Goal: Information Seeking & Learning: Find specific fact

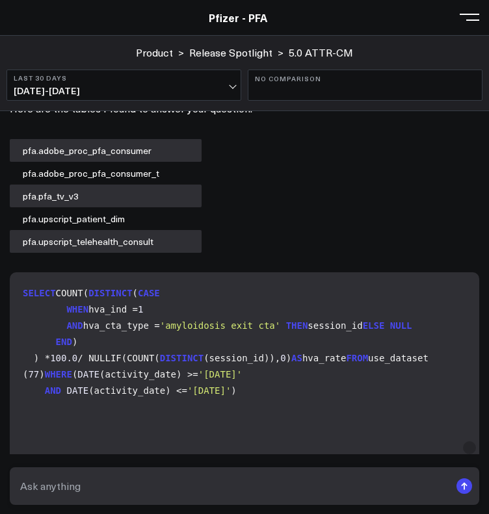
scroll to position [2824, 0]
click at [324, 140] on div "Here are the tables I found to answer your question: pfa.adobe_proc_pfa_consume…" at bounding box center [244, 174] width 469 height 155
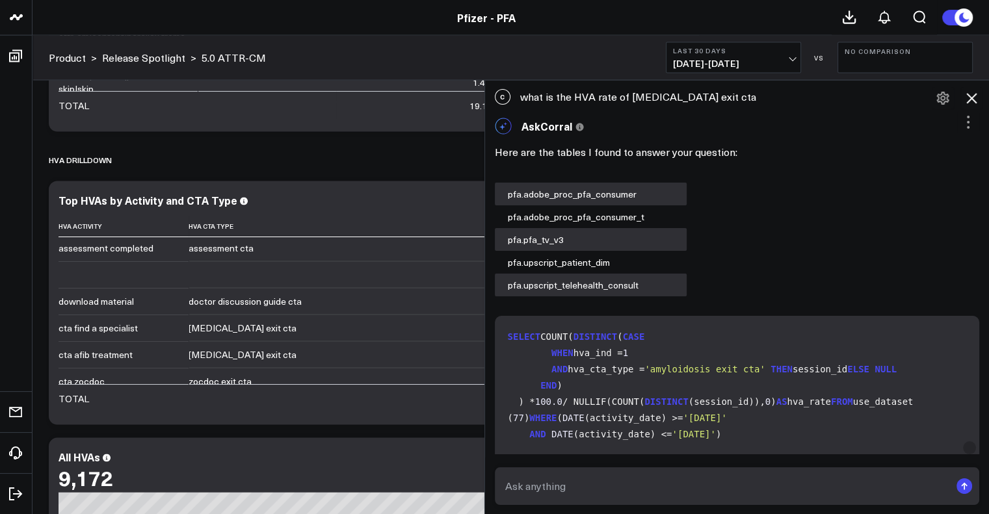
scroll to position [1, 0]
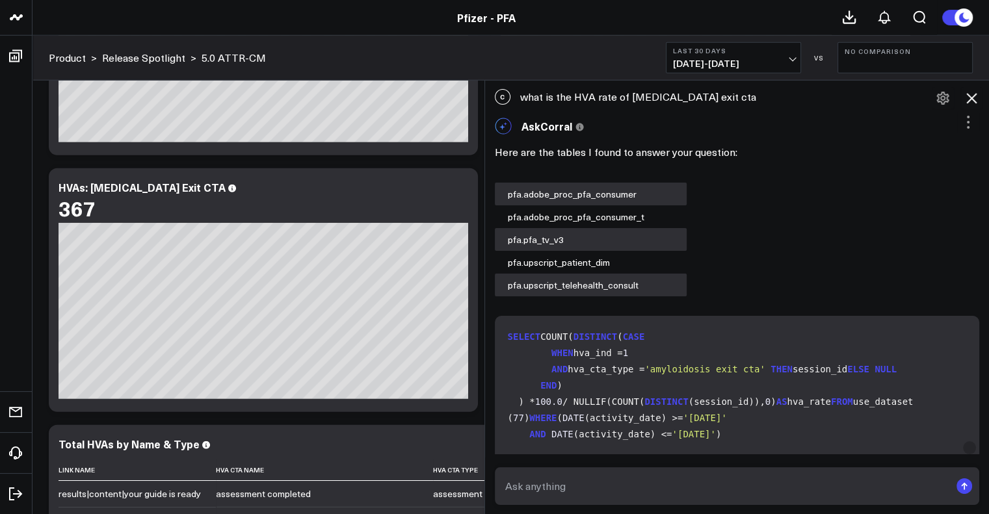
scroll to position [3596, 0]
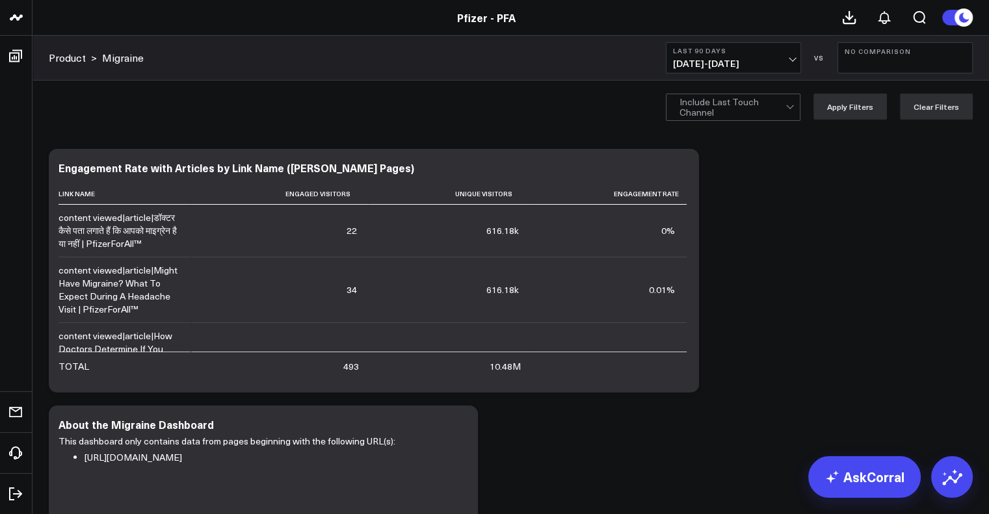
click at [756, 64] on span "[DATE] - [DATE]" at bounding box center [733, 63] width 121 height 10
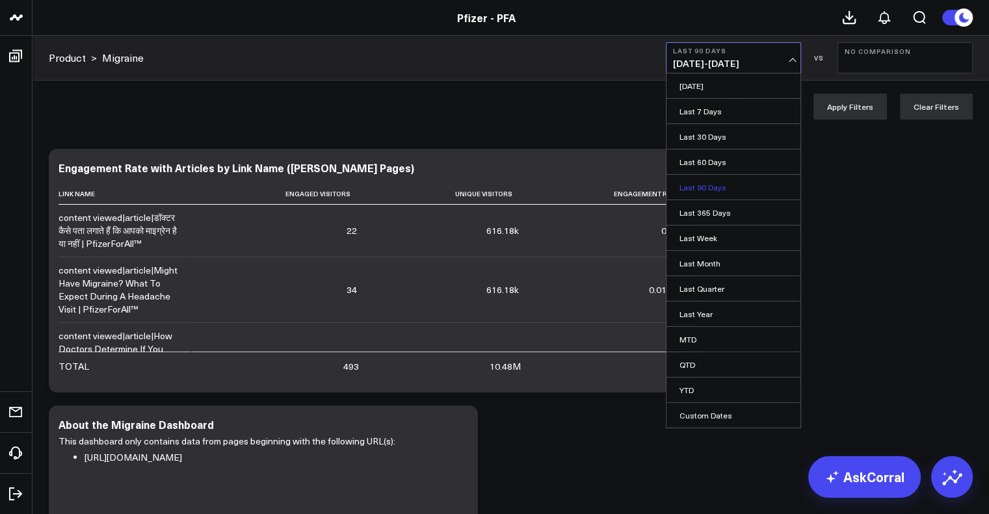
click at [726, 187] on link "Last 90 Days" at bounding box center [733, 187] width 134 height 25
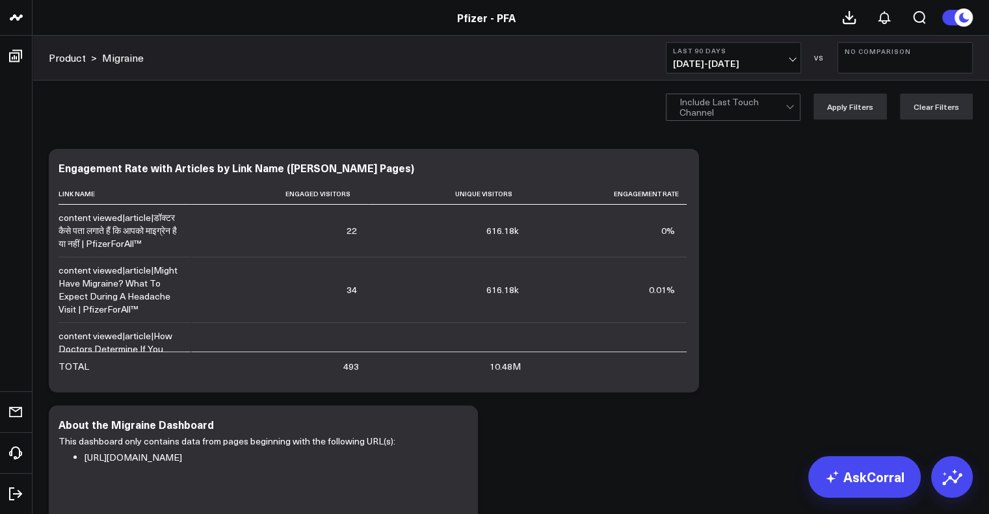
click at [65, 57] on link "Product" at bounding box center [67, 58] width 37 height 14
click at [57, 59] on link "Product" at bounding box center [67, 58] width 37 height 14
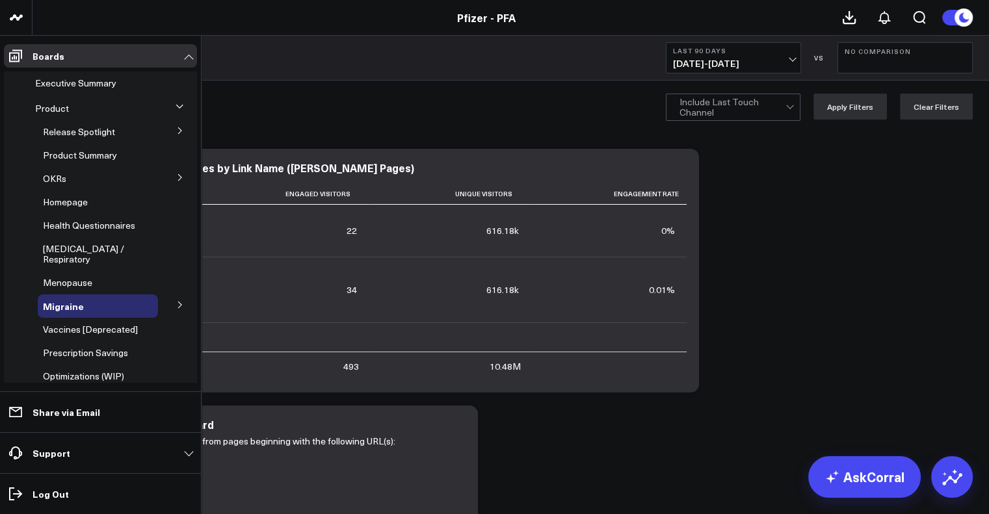
click at [0, 60] on li "Boards Executive Summary Product Release Spotlight 4.3 Covid-19 5.0 ATTR-CM 5.1…" at bounding box center [100, 214] width 201 height 356
click at [182, 127] on button at bounding box center [180, 129] width 34 height 19
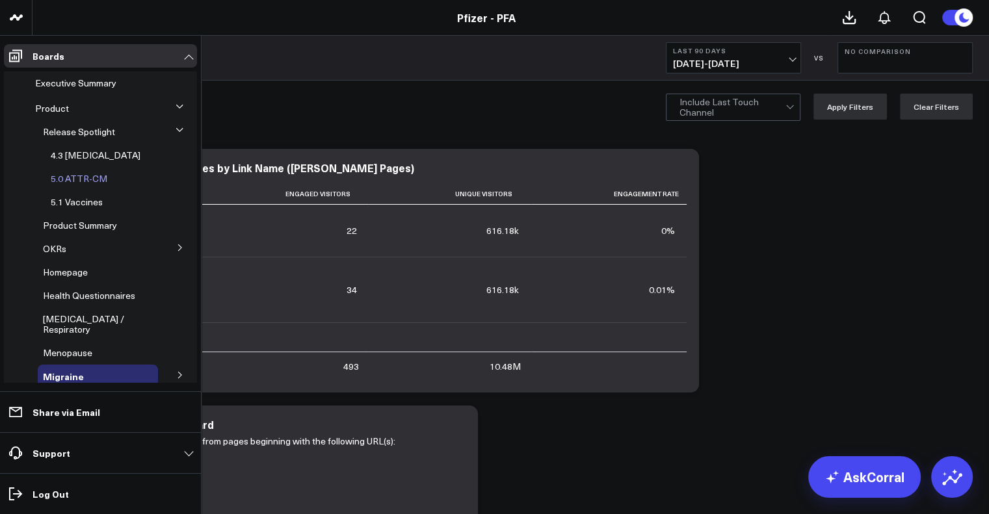
click at [88, 181] on span "5.0 ATTR-CM" at bounding box center [79, 178] width 57 height 12
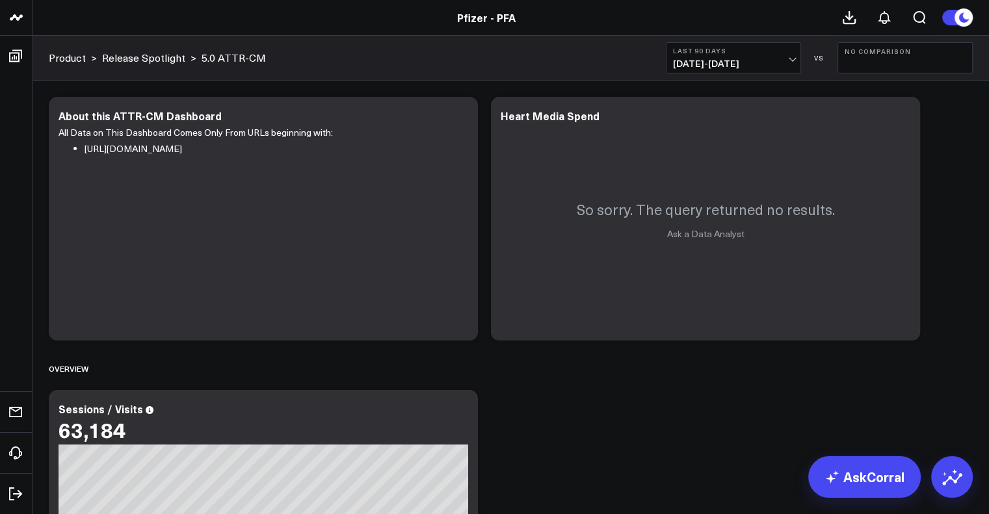
click at [732, 64] on span "06/11/25 - 09/08/25" at bounding box center [733, 63] width 121 height 10
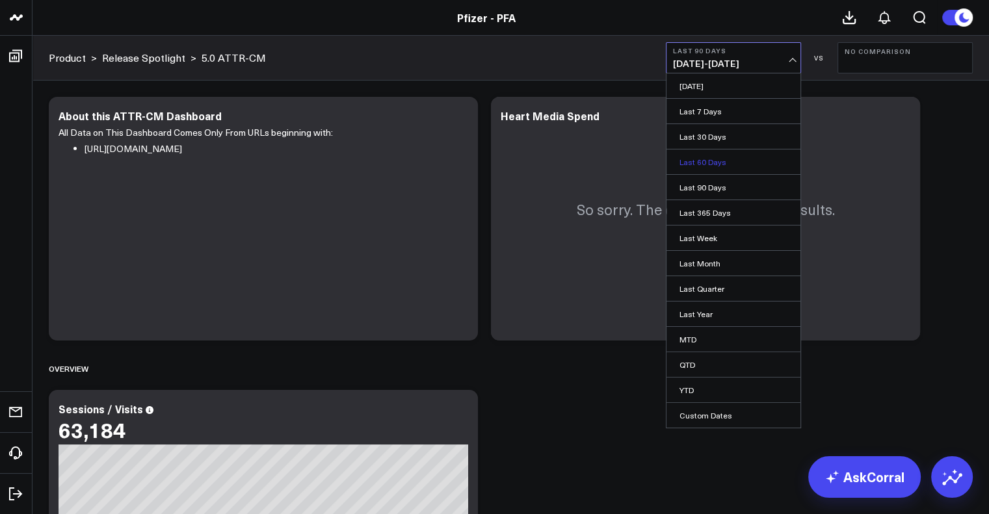
click at [719, 166] on link "Last 60 Days" at bounding box center [733, 161] width 134 height 25
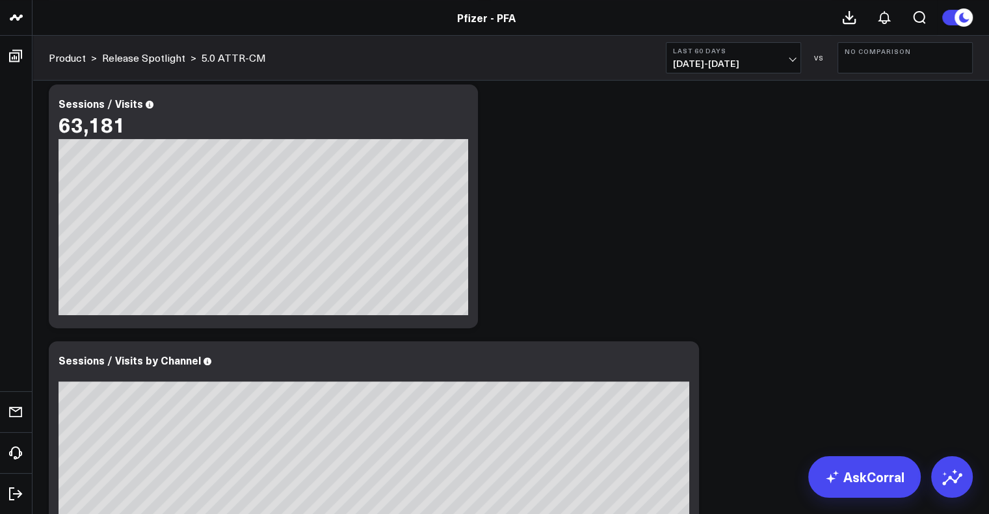
scroll to position [60, 0]
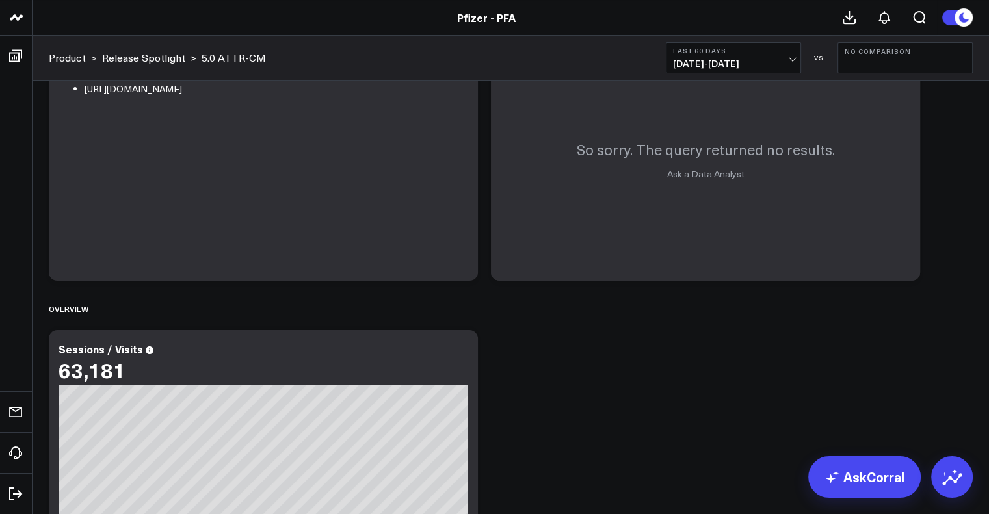
click at [720, 49] on b "Last 60 Days" at bounding box center [733, 51] width 121 height 8
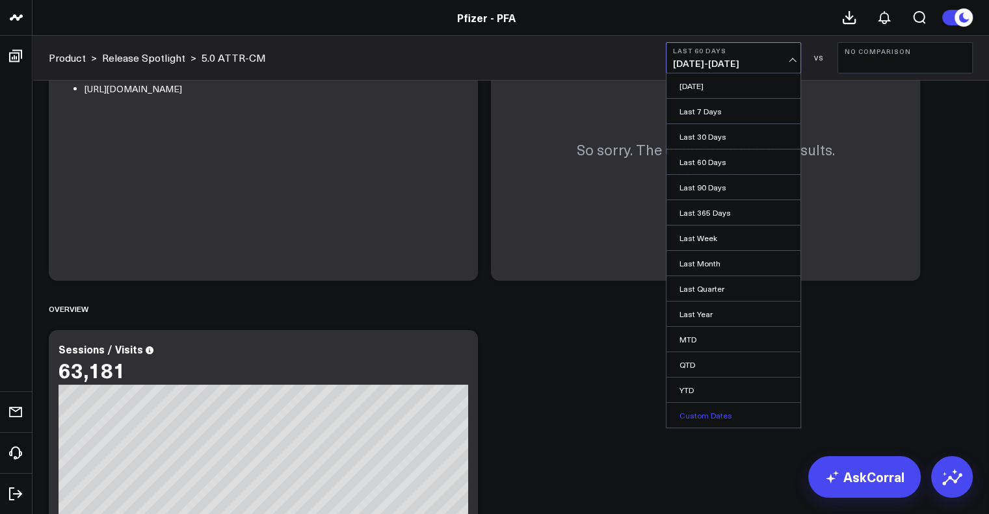
click at [705, 415] on link "Custom Dates" at bounding box center [733, 415] width 134 height 25
select select "8"
select select "2025"
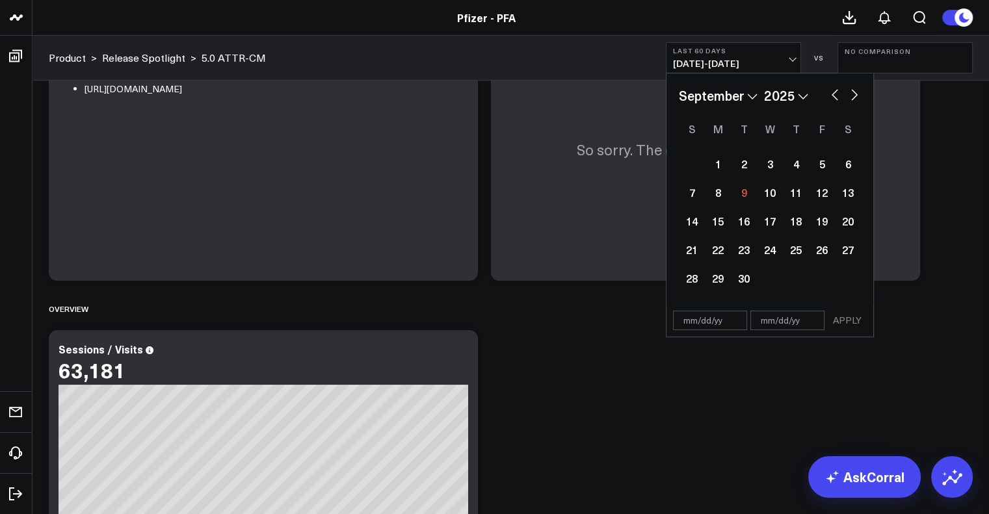
click at [831, 95] on button "button" at bounding box center [834, 94] width 13 height 16
select select "7"
select select "2025"
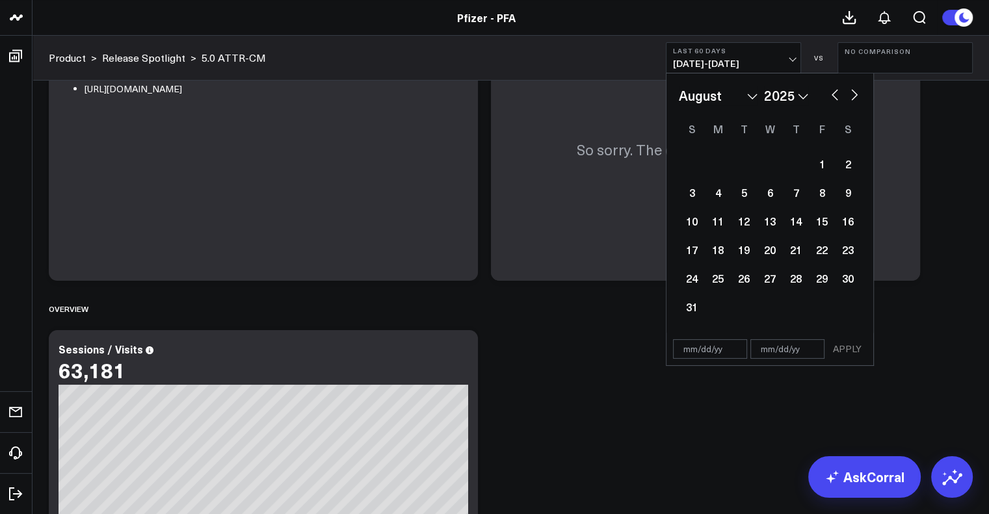
click at [831, 95] on button "button" at bounding box center [834, 94] width 13 height 16
select select "6"
select select "2025"
click at [789, 248] on div "24" at bounding box center [796, 250] width 26 height 26
type input "07/24/25"
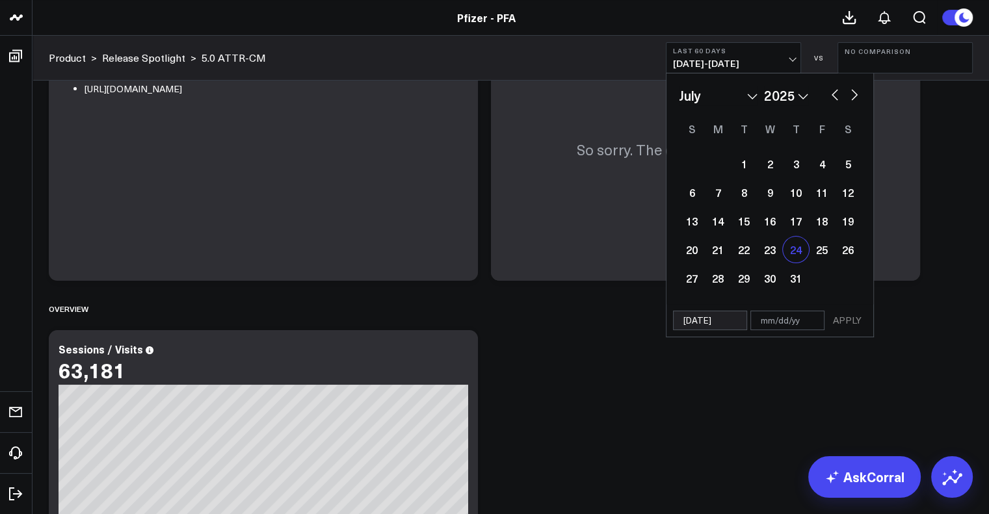
select select "6"
select select "2025"
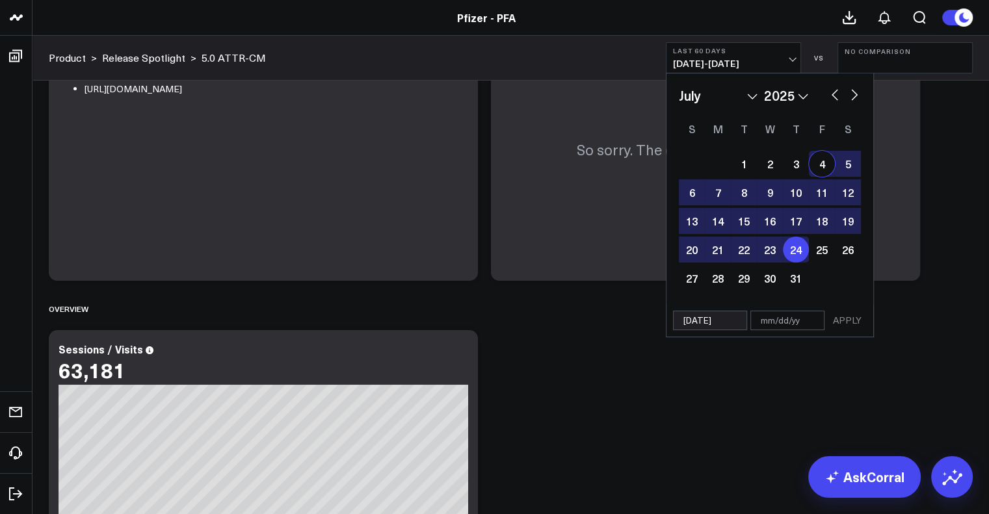
click at [856, 96] on button "button" at bounding box center [854, 94] width 13 height 16
select select "7"
select select "2025"
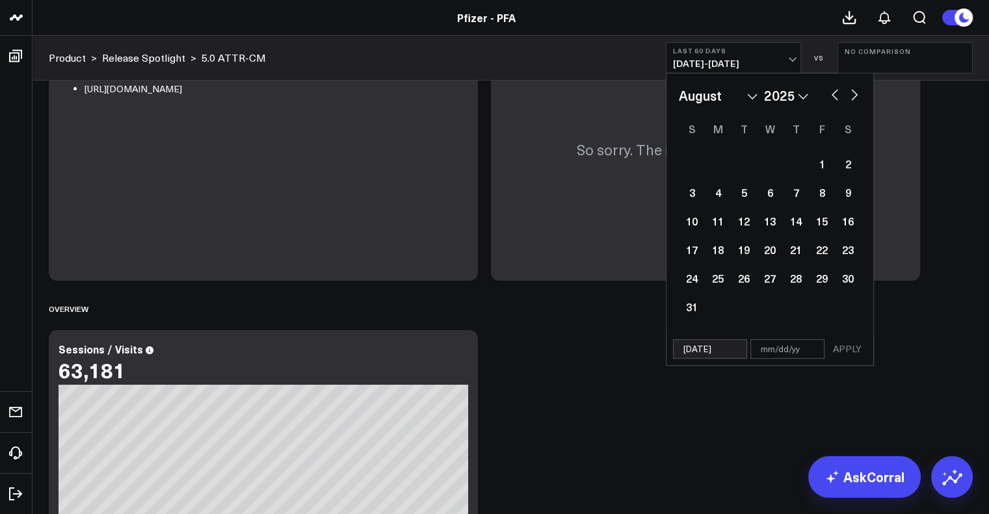
click at [856, 96] on button "button" at bounding box center [854, 94] width 13 height 16
select select "8"
select select "2025"
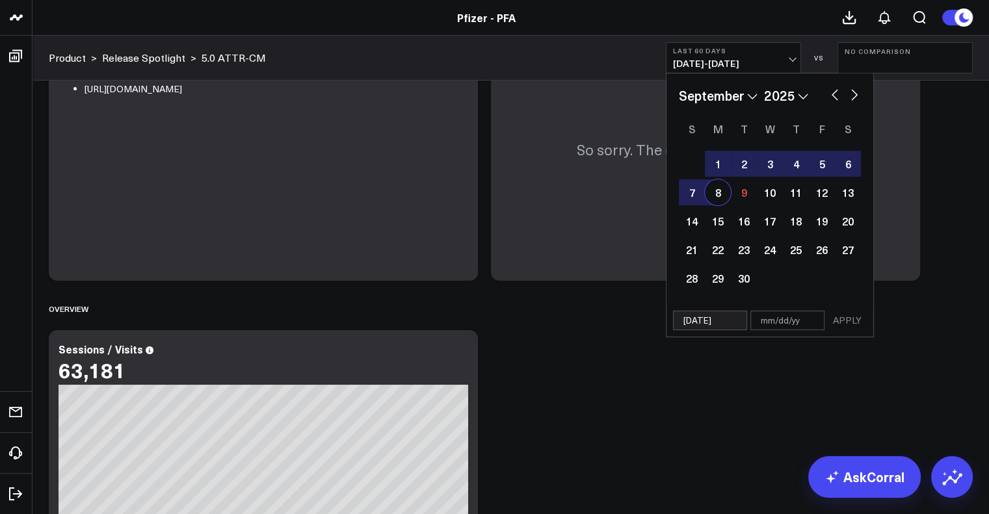
click at [720, 196] on div "8" at bounding box center [718, 192] width 26 height 26
type input "[DATE]"
select select "8"
select select "2025"
click at [853, 317] on button "APPLY" at bounding box center [846, 320] width 39 height 19
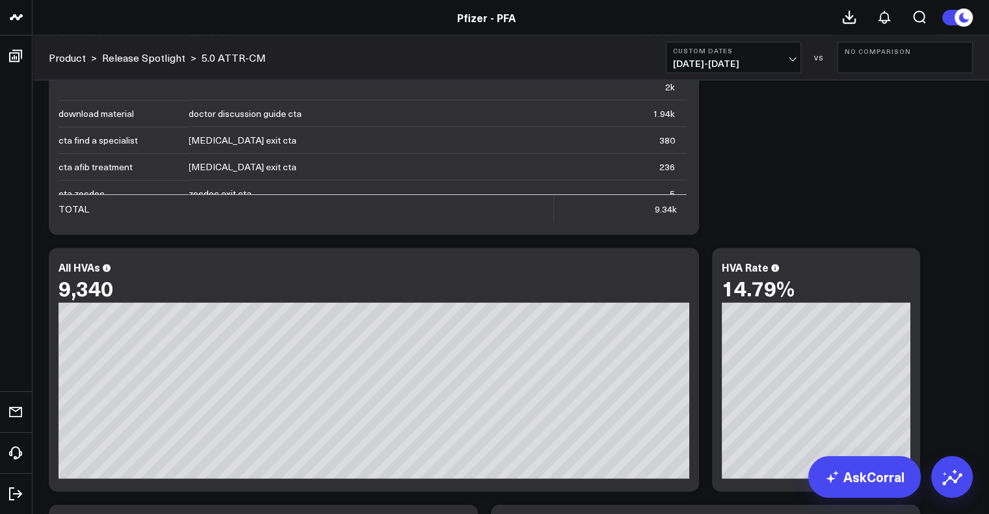
scroll to position [2851, 0]
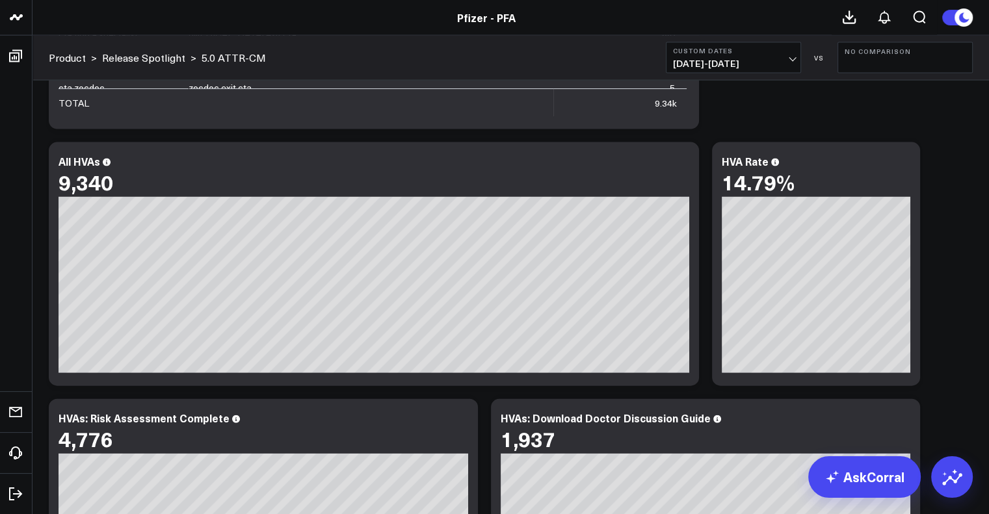
click at [471, 395] on div "Copy link to widget Ask support Comment Export PNG About this ATTR-CM Dashboard…" at bounding box center [510, 264] width 937 height 6051
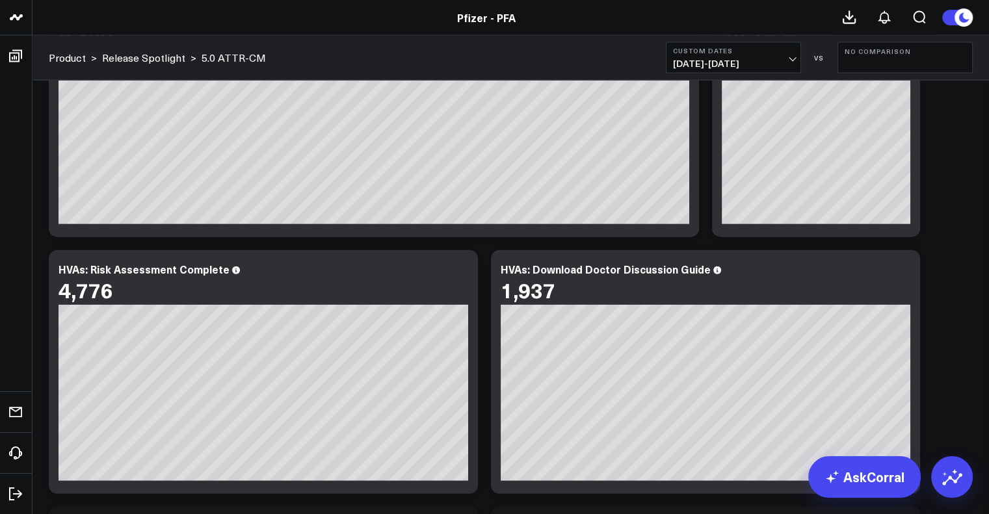
scroll to position [3116, 0]
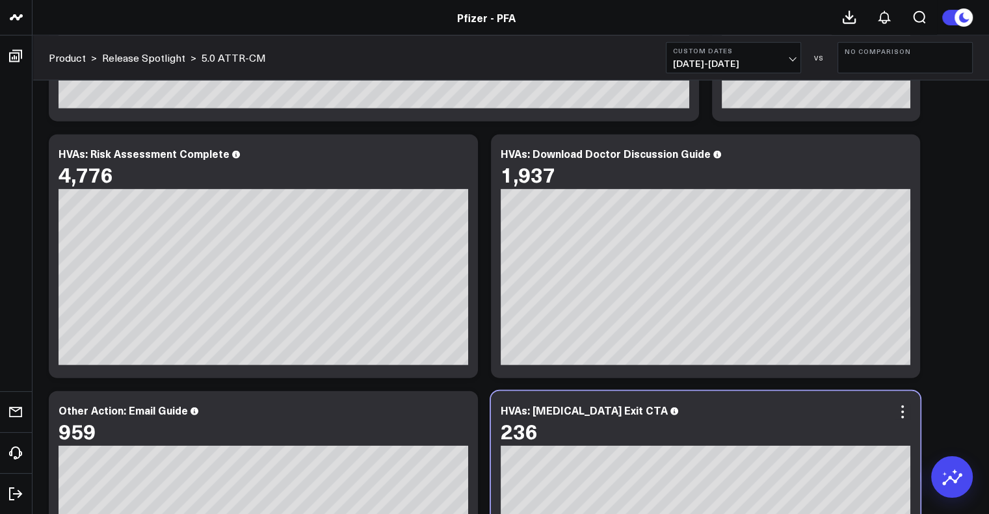
click at [491, 458] on div "HVAs: Vyndamax Exit CTA 236 [#fff fontSize:14px lineHeight:16px][/] [#fff fontS…" at bounding box center [705, 513] width 429 height 244
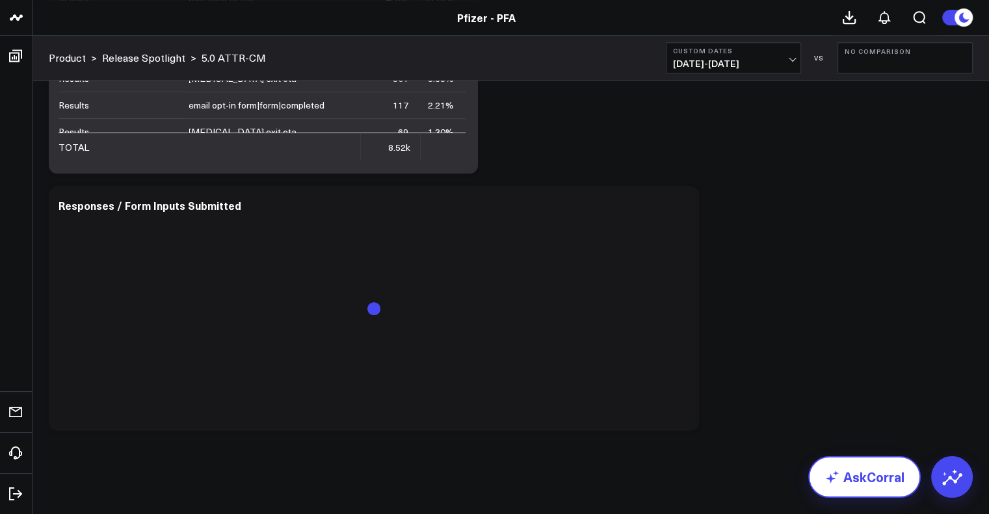
scroll to position [5704, 0]
click at [861, 490] on link "AskCorral" at bounding box center [864, 477] width 112 height 42
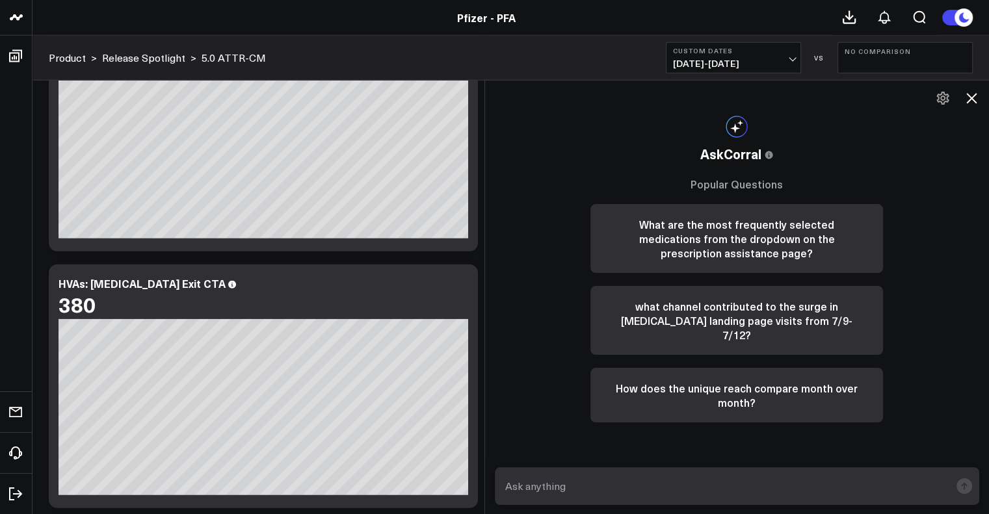
scroll to position [3501, 0]
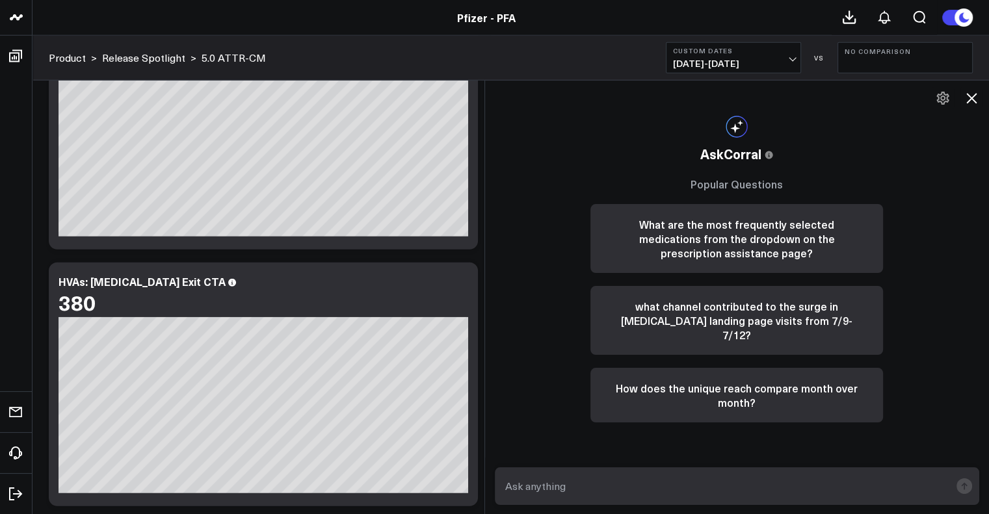
click at [634, 482] on textarea at bounding box center [726, 485] width 448 height 23
type textarea "What is the HVA Rate for Amyloidosis Exit CTA"
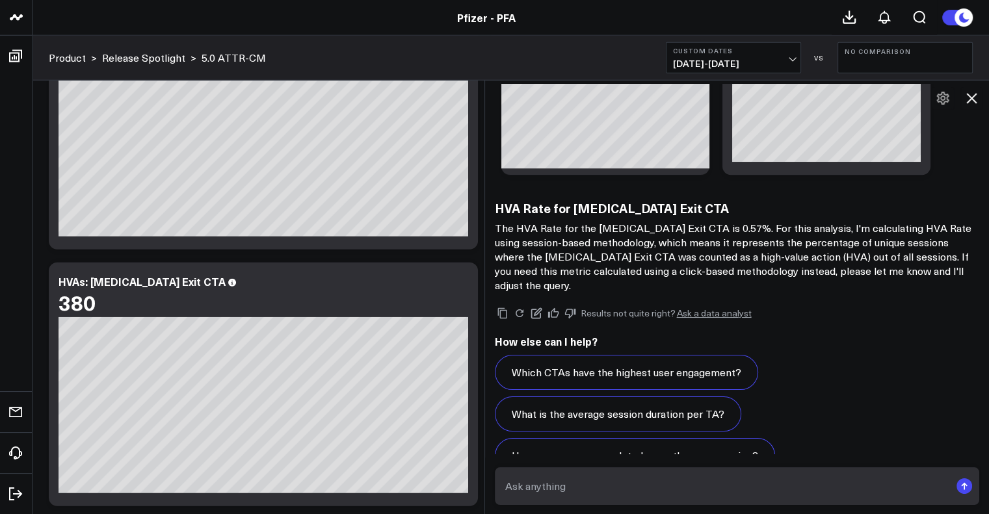
scroll to position [894, 0]
